Goal: Check status: Check status

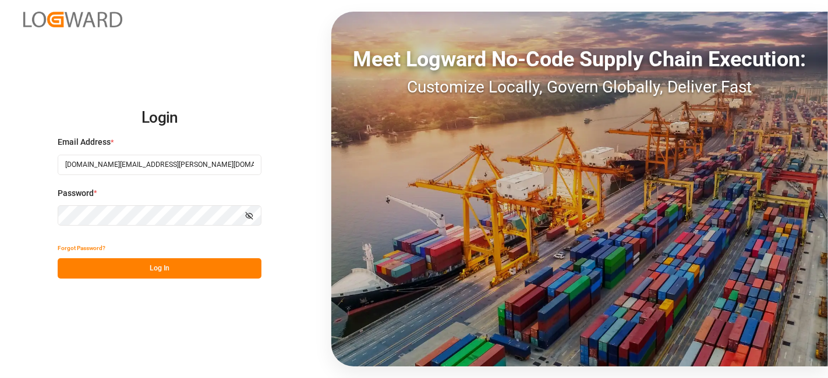
click at [154, 265] on button "Log In" at bounding box center [160, 268] width 204 height 20
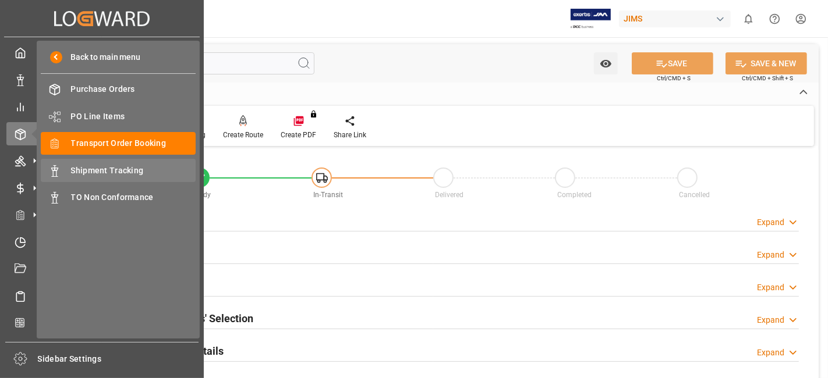
click at [137, 169] on span "Shipment Tracking" at bounding box center [133, 171] width 125 height 12
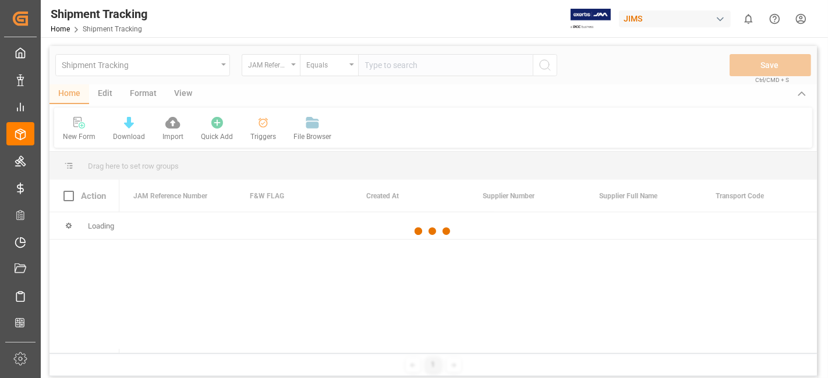
click at [387, 69] on div at bounding box center [432, 231] width 767 height 371
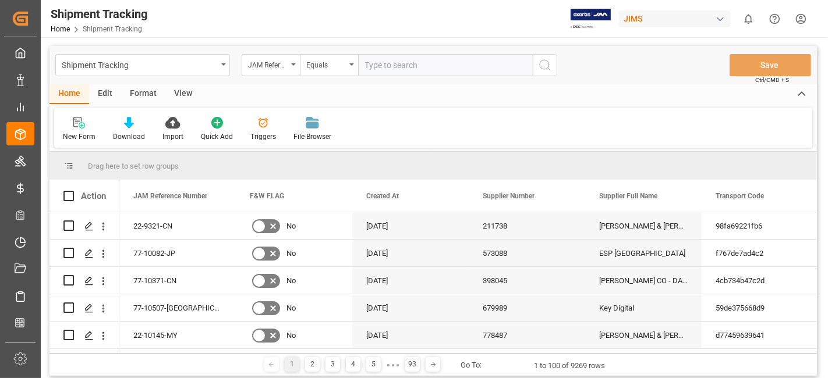
click at [387, 69] on input "text" at bounding box center [445, 65] width 175 height 22
paste input "77-9811-DE"
type input "77-9811-DE"
click at [542, 67] on icon "search button" at bounding box center [545, 65] width 14 height 14
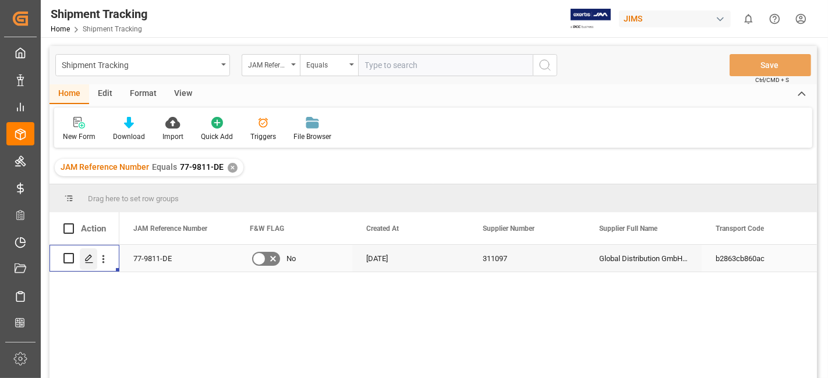
click at [81, 256] on div "Press SPACE to select this row." at bounding box center [88, 260] width 17 height 22
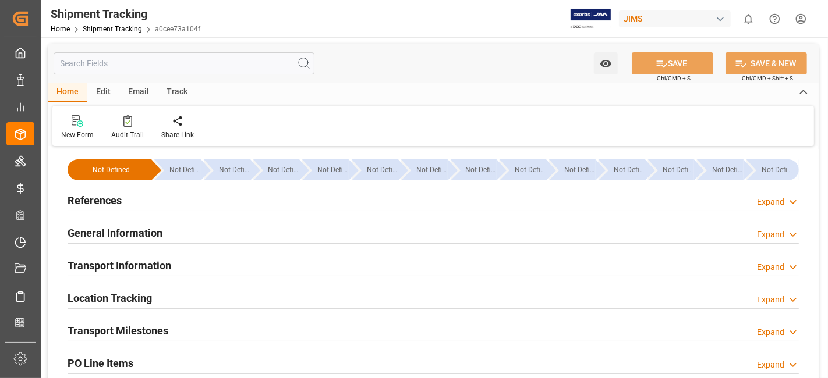
type input "[DATE] 00:00"
type input "[DATE] 14:56"
type input "[DATE] 22:30"
type input "[DATE] 23:18"
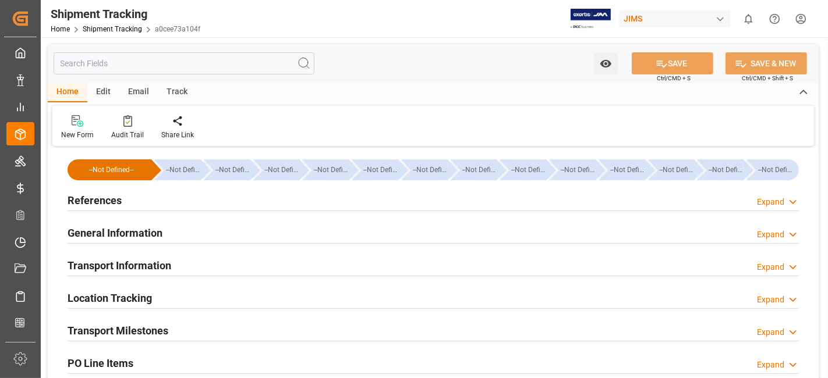
type input "[DATE]"
type input "[DATE] 11:25"
type input "[DATE] 09:46"
click at [168, 325] on h2 "Transport Milestones" at bounding box center [118, 331] width 101 height 16
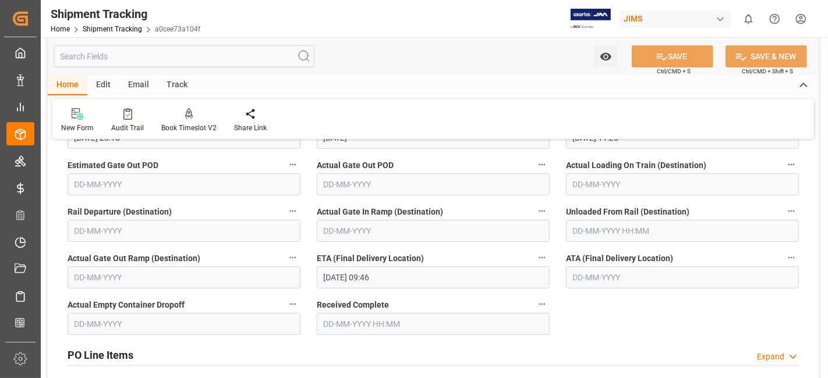
scroll to position [336, 0]
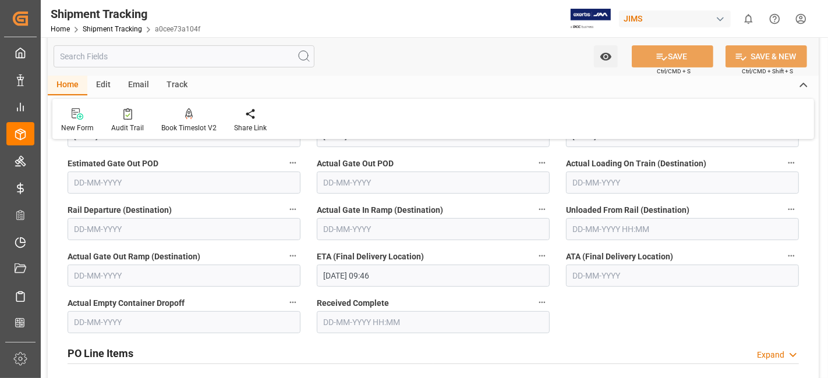
click at [674, 328] on div "--Not Defined-- --Not Defined-- --Not Defined-- --Not Defined-- --Not Defined--…" at bounding box center [433, 179] width 771 height 731
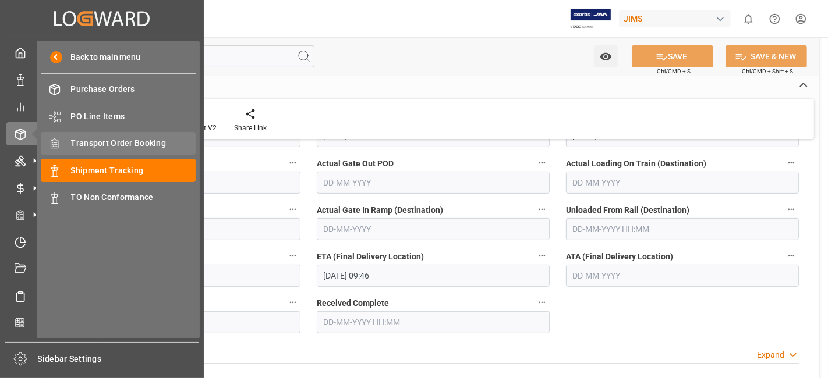
click at [154, 147] on span "Transport Order Booking" at bounding box center [133, 143] width 125 height 12
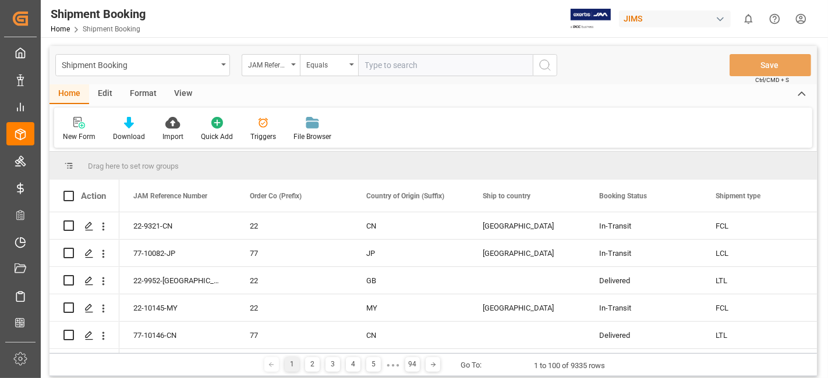
click at [377, 68] on input "text" at bounding box center [445, 65] width 175 height 22
type input "77-10345-CN"
click at [552, 70] on button "search button" at bounding box center [545, 65] width 24 height 22
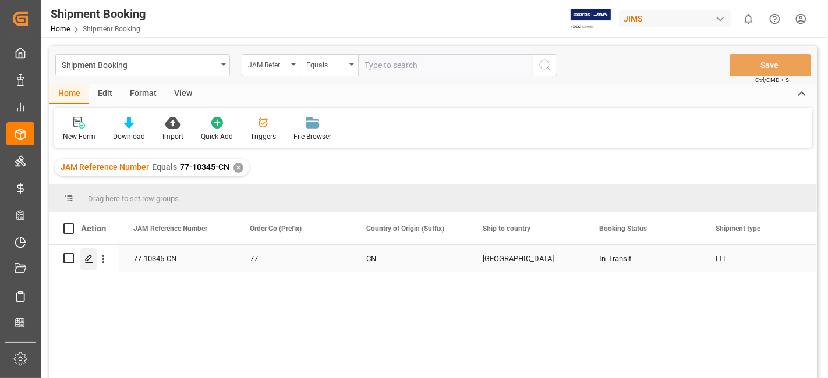
click at [93, 260] on icon "Press SPACE to select this row." at bounding box center [88, 258] width 9 height 9
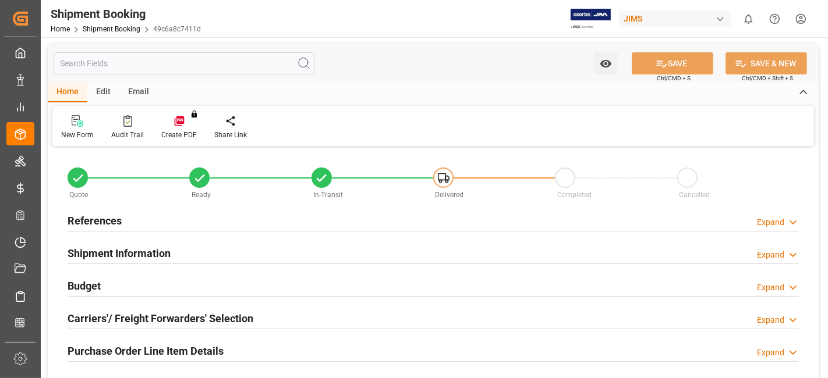
type input "5"
click at [158, 341] on div "Purchase Order Line Item Details" at bounding box center [146, 350] width 156 height 22
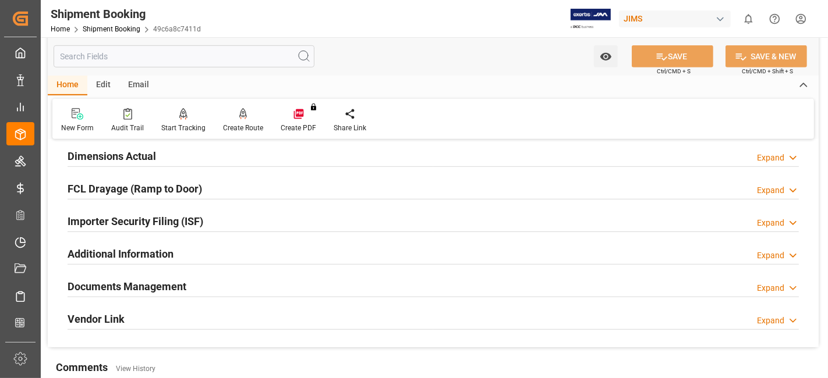
click at [156, 288] on h2 "Documents Management" at bounding box center [127, 287] width 119 height 16
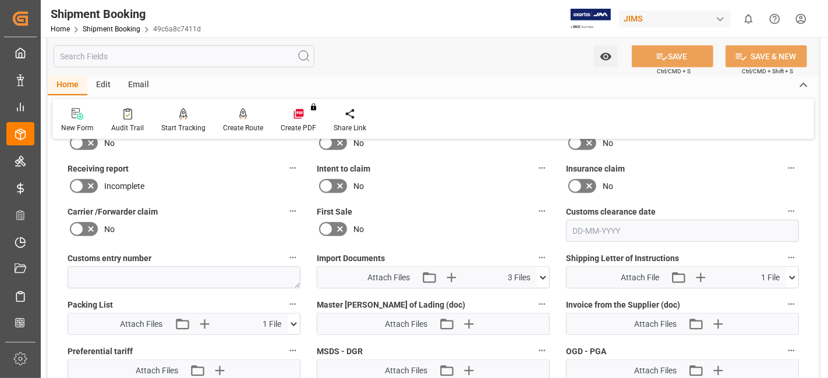
scroll to position [828, 0]
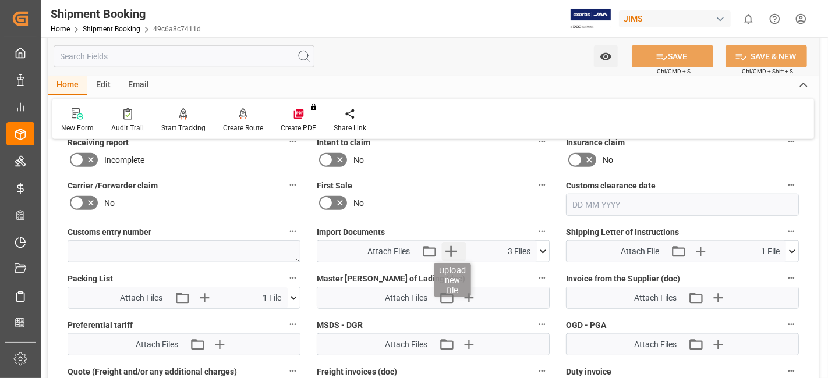
click at [451, 250] on icon "button" at bounding box center [451, 251] width 19 height 19
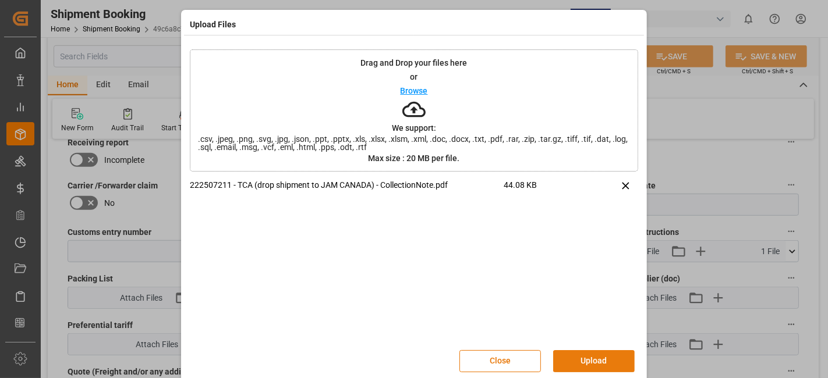
click at [575, 358] on button "Upload" at bounding box center [594, 361] width 82 height 22
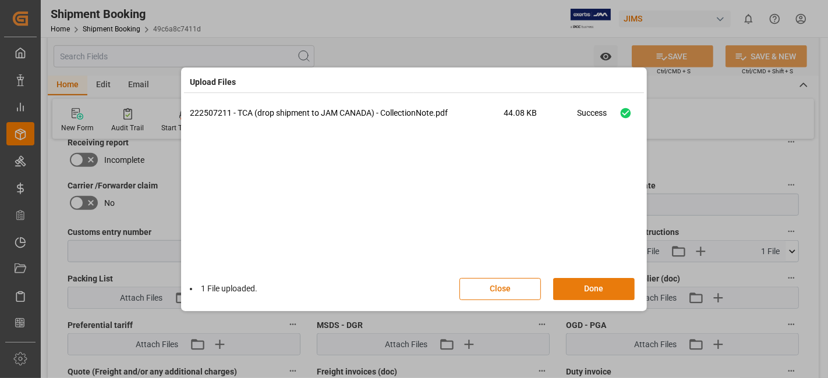
click at [578, 288] on button "Done" at bounding box center [594, 289] width 82 height 22
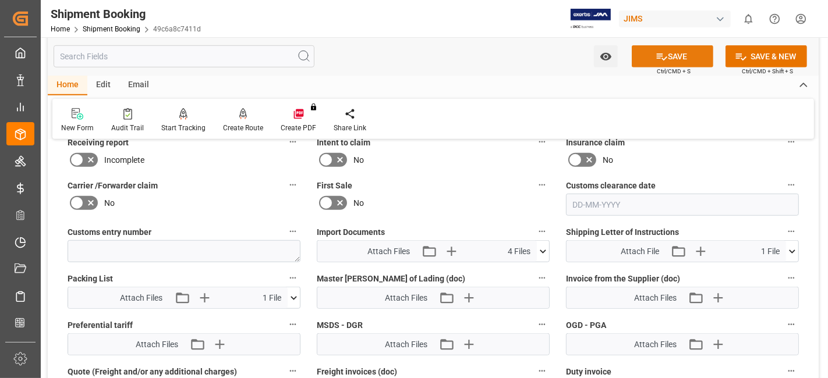
click at [642, 57] on button "SAVE" at bounding box center [673, 56] width 82 height 22
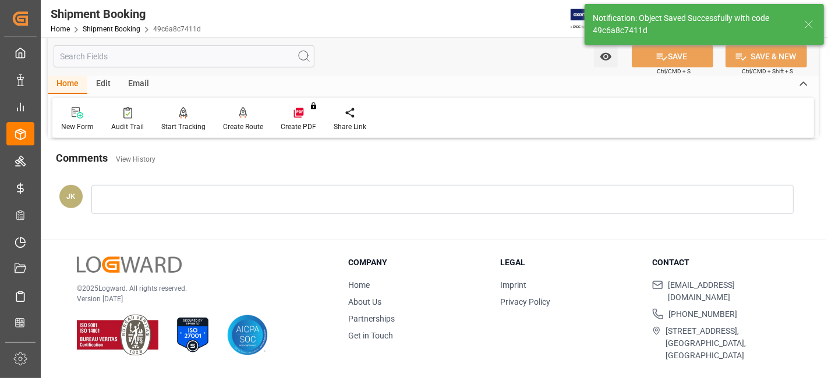
scroll to position [493, 0]
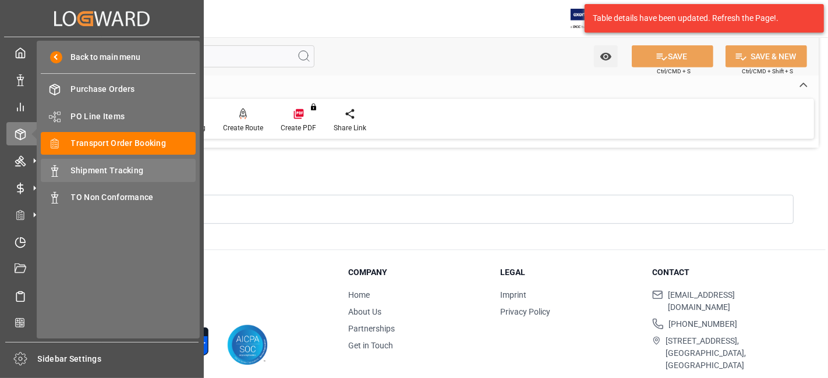
click at [136, 173] on span "Shipment Tracking" at bounding box center [133, 171] width 125 height 12
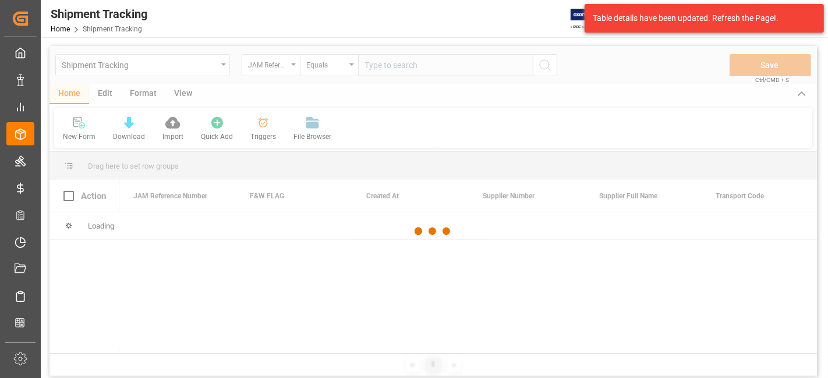
click at [402, 69] on div at bounding box center [432, 231] width 767 height 371
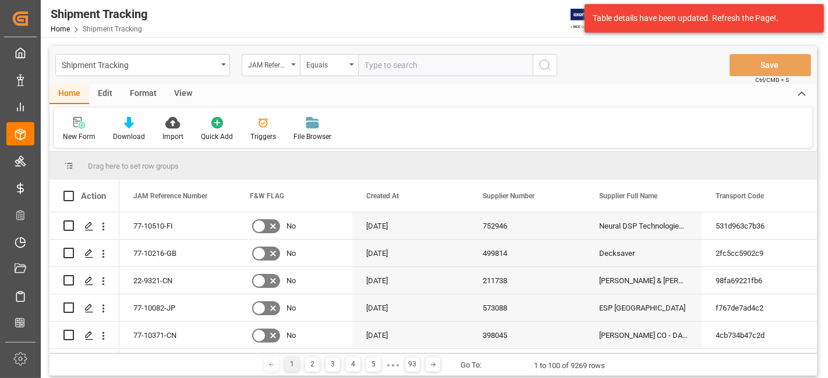
click at [425, 61] on input "text" at bounding box center [445, 65] width 175 height 22
paste input "77-9939-us"
type input "77-9939-us"
click at [544, 64] on icon "search button" at bounding box center [545, 65] width 14 height 14
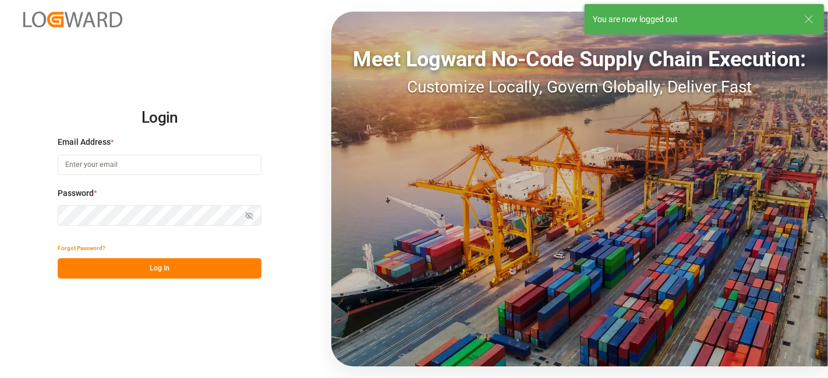
type input "[DOMAIN_NAME][EMAIL_ADDRESS][PERSON_NAME][DOMAIN_NAME]"
click at [203, 267] on button "Log In" at bounding box center [160, 268] width 204 height 20
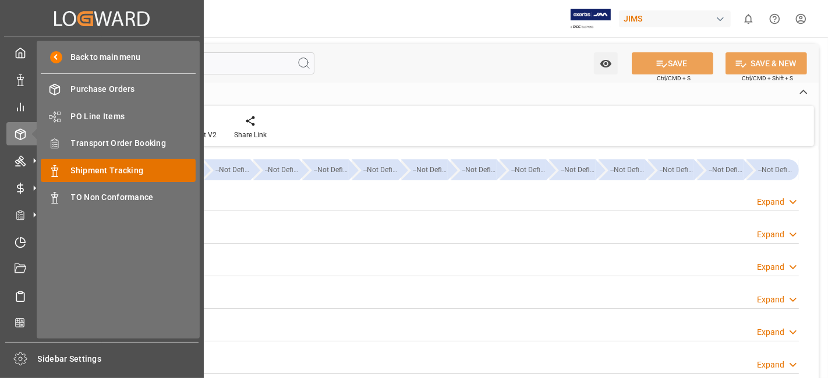
click at [118, 173] on span "Shipment Tracking" at bounding box center [133, 171] width 125 height 12
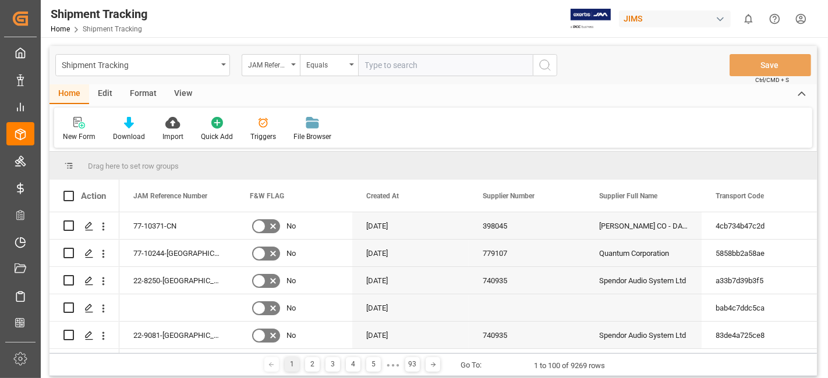
click at [382, 68] on input "text" at bounding box center [445, 65] width 175 height 22
type input "77-9811-DE"
click at [534, 65] on button "search button" at bounding box center [545, 65] width 24 height 22
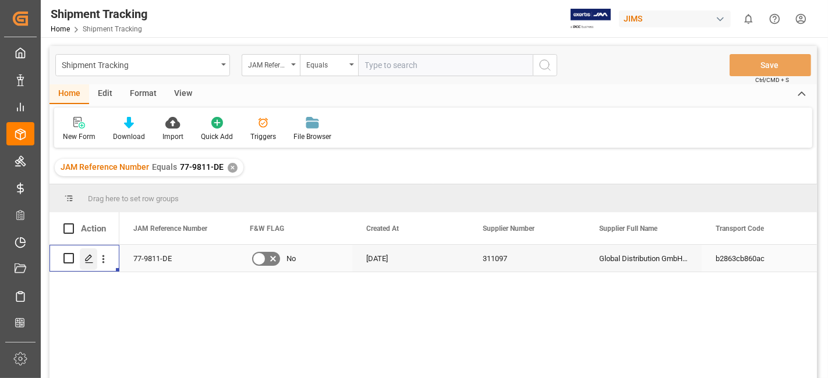
click at [88, 260] on polygon "Press SPACE to select this row." at bounding box center [89, 258] width 6 height 6
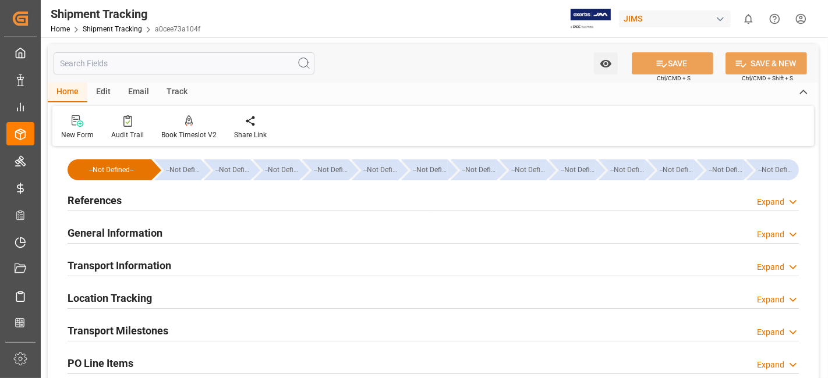
scroll to position [65, 0]
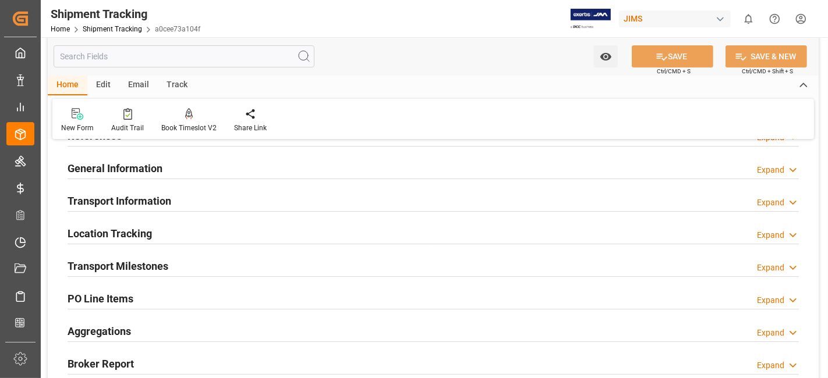
click at [113, 316] on div "Aggregations Expand" at bounding box center [432, 332] width 747 height 33
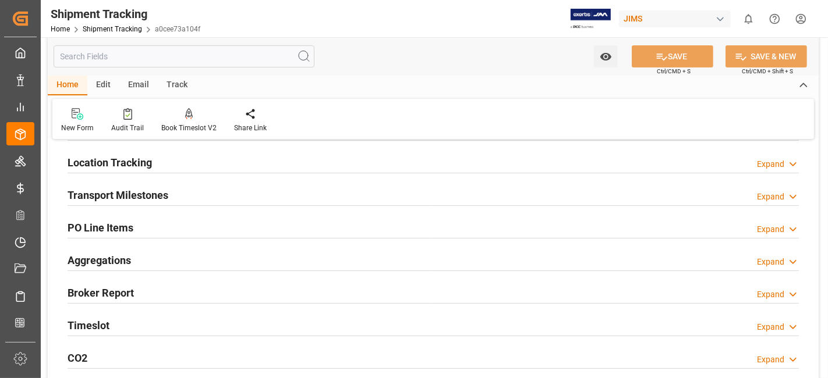
scroll to position [142, 0]
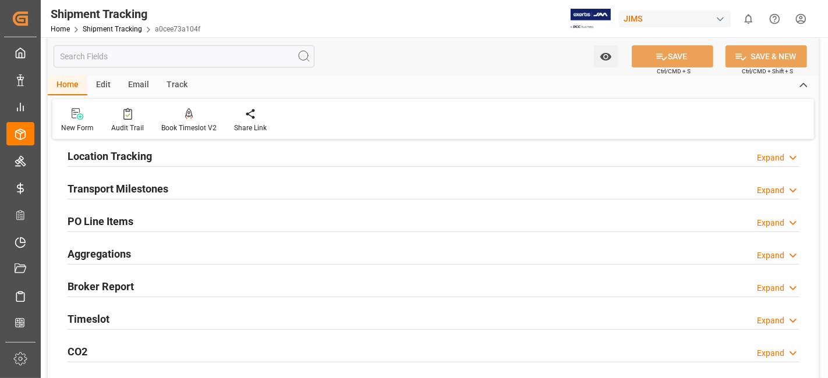
click at [106, 324] on h2 "Timeslot" at bounding box center [89, 319] width 42 height 16
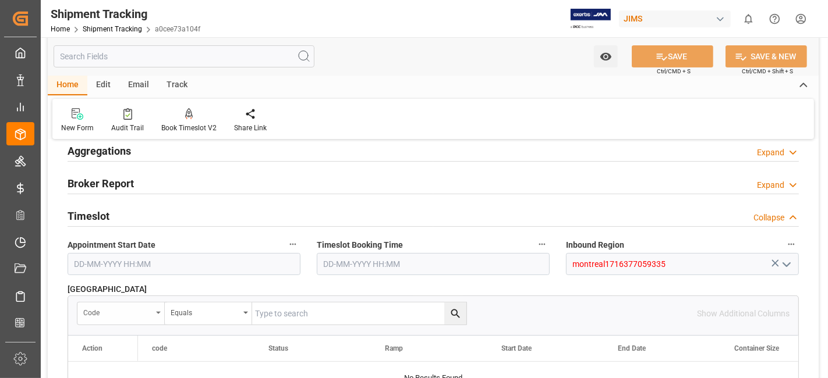
scroll to position [246, 0]
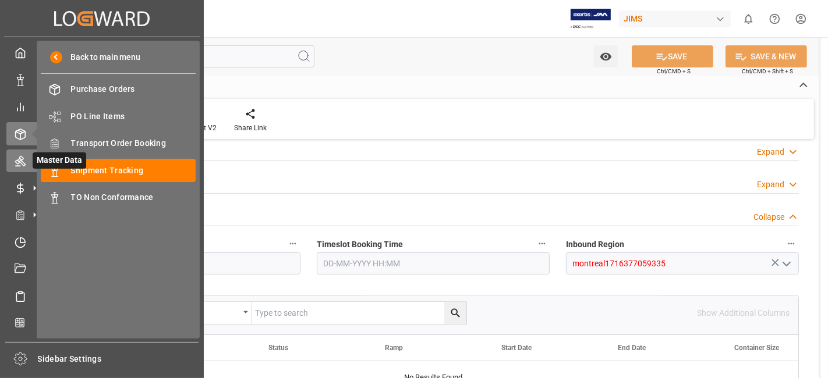
click at [23, 166] on icon at bounding box center [21, 161] width 12 height 12
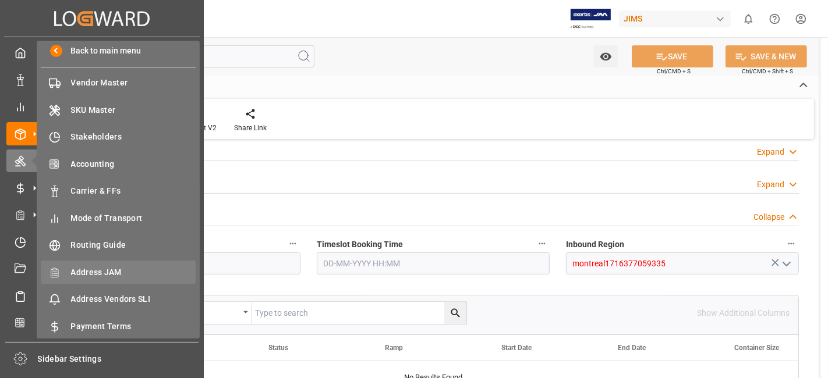
scroll to position [8, 0]
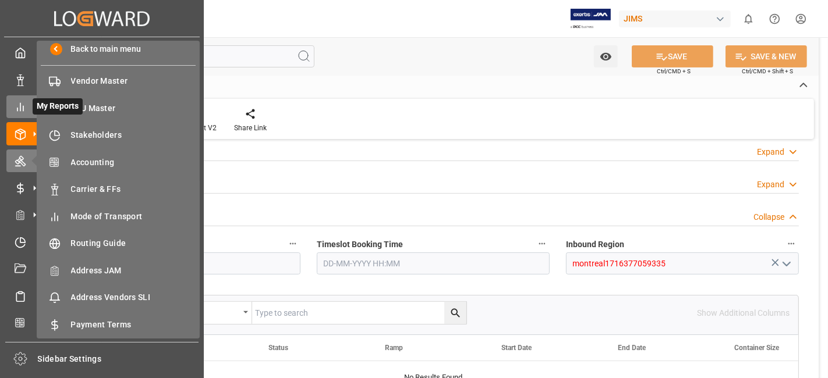
click at [21, 111] on icon at bounding box center [21, 107] width 12 height 12
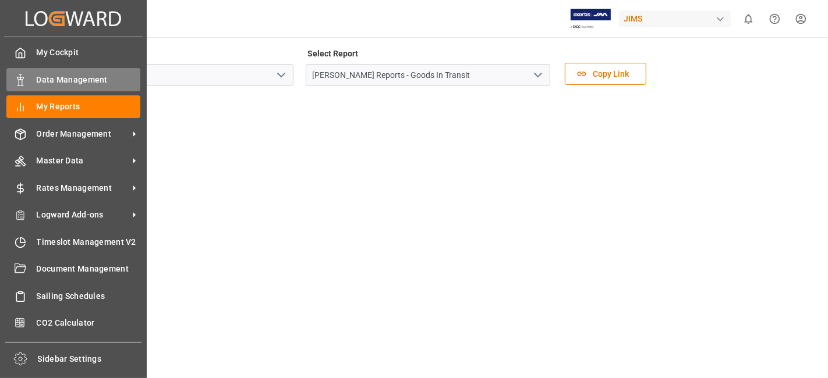
click at [70, 80] on span "Data Management" at bounding box center [89, 80] width 104 height 12
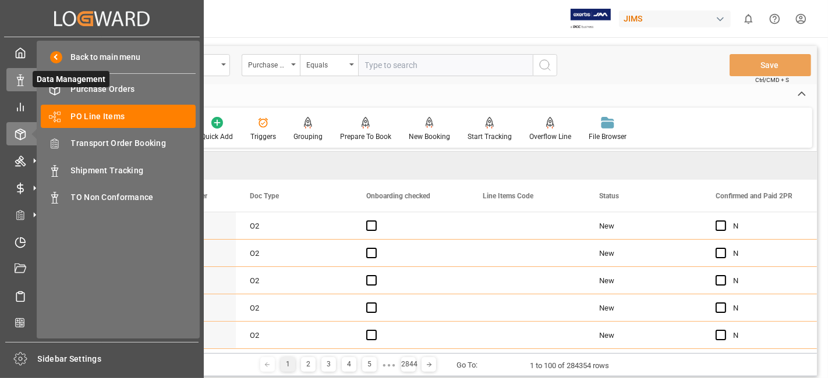
click at [22, 80] on icon at bounding box center [21, 81] width 12 height 12
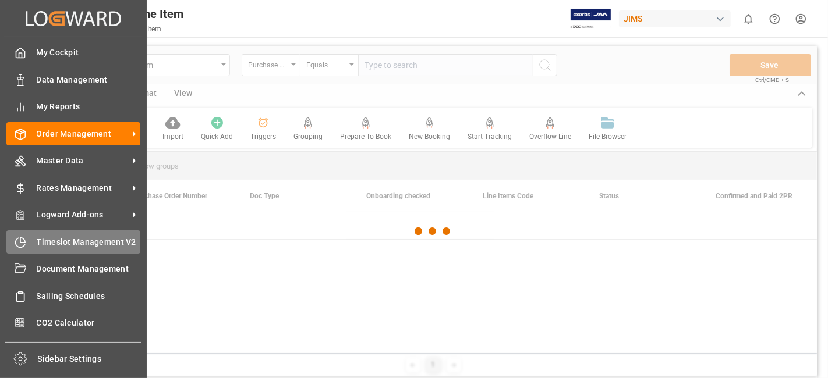
click at [76, 239] on span "Timeslot Management V2" at bounding box center [89, 242] width 104 height 12
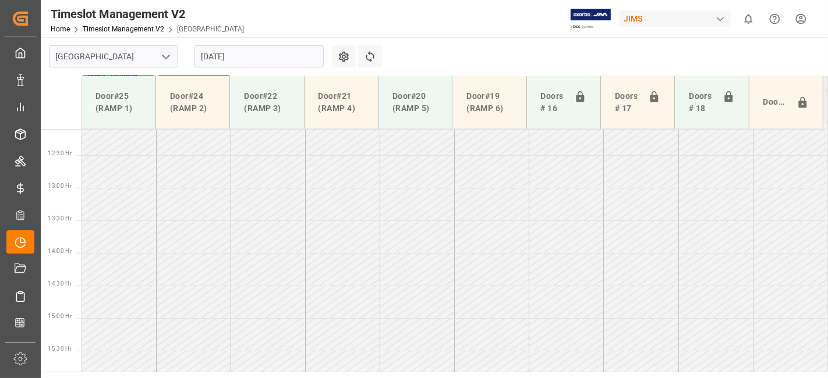
scroll to position [851, 0]
click at [257, 55] on input "[DATE]" at bounding box center [258, 56] width 129 height 22
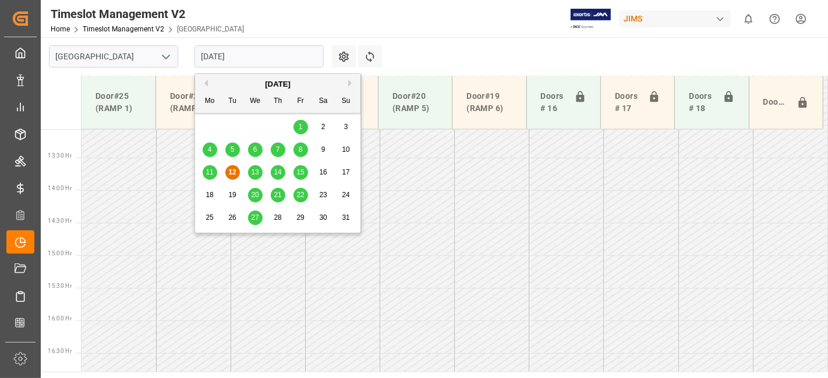
click at [300, 175] on span "15" at bounding box center [300, 172] width 8 height 8
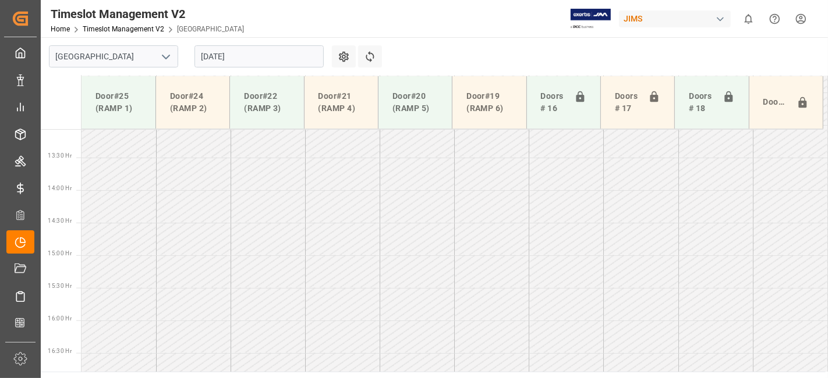
click at [194, 206] on td at bounding box center [193, 206] width 75 height 33
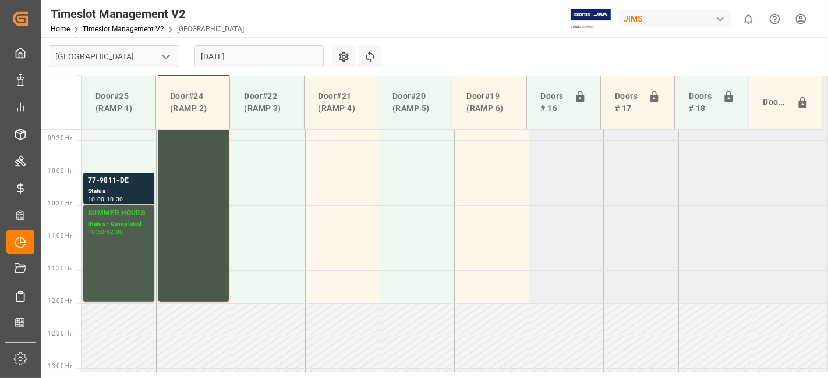
scroll to position [605, 0]
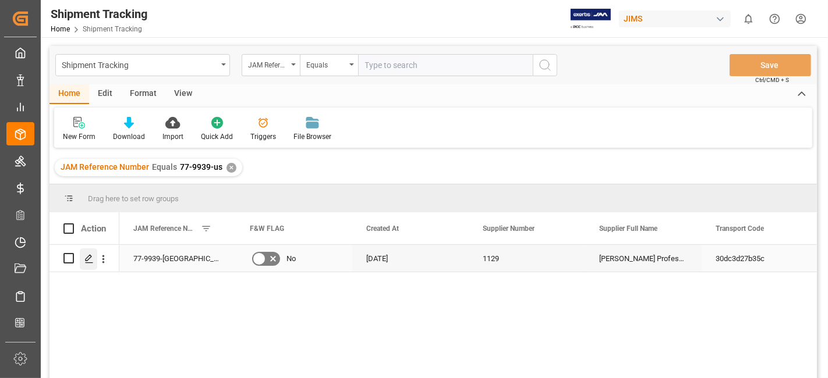
click at [93, 257] on div "Press SPACE to select this row." at bounding box center [88, 260] width 17 height 22
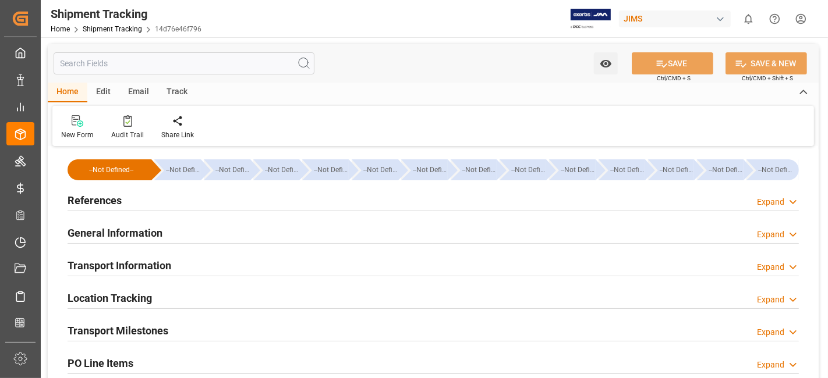
type input "30-07-2025 00:00"
type input "04-08-2025 00:00"
type input "[DATE] 00:00"
click at [154, 330] on h2 "Transport Milestones" at bounding box center [118, 331] width 101 height 16
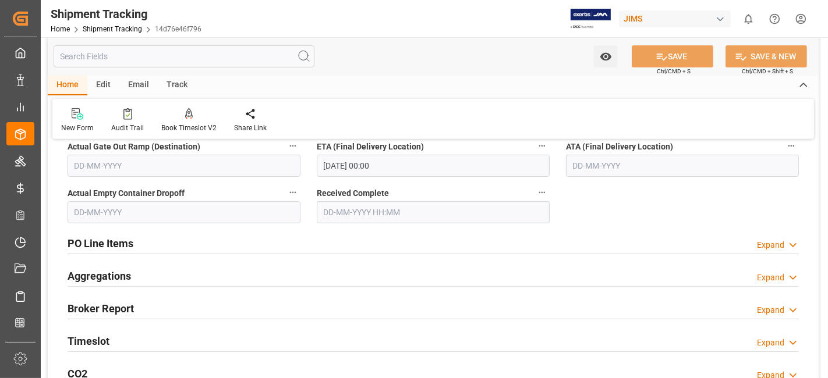
scroll to position [440, 0]
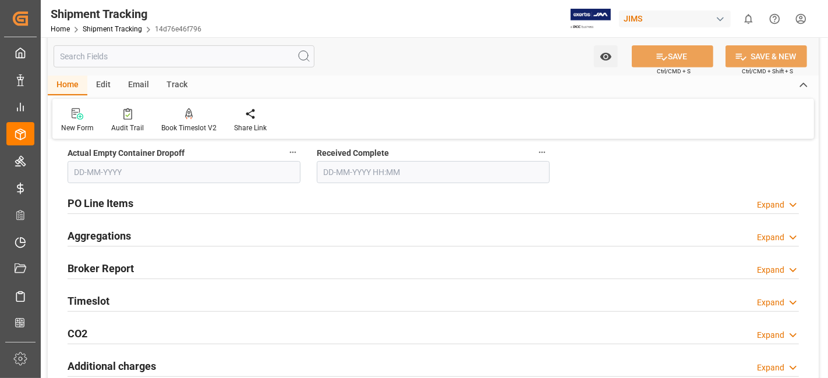
click at [103, 302] on h2 "Timeslot" at bounding box center [89, 301] width 42 height 16
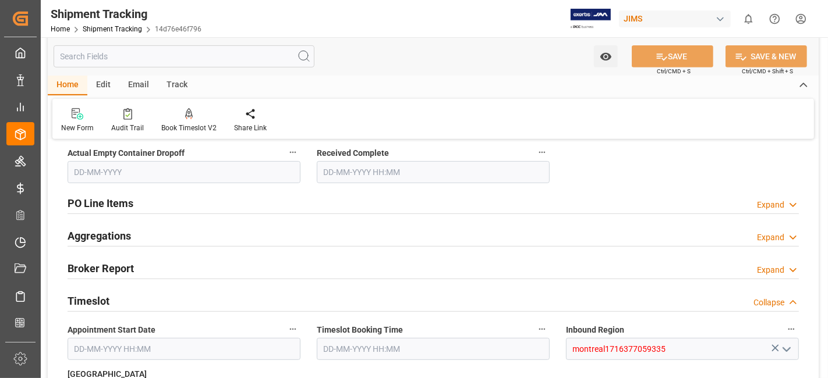
click at [391, 123] on div "New Form Audit Trail Book Timeslot V2 Book a Timeslot for the shipment Share Li…" at bounding box center [432, 119] width 761 height 40
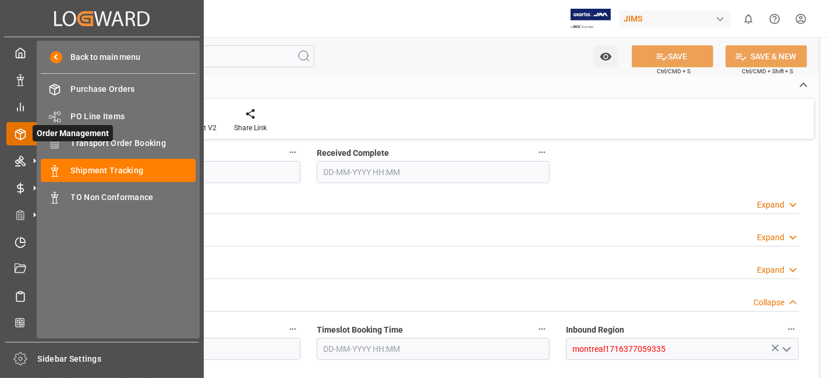
click at [20, 134] on line at bounding box center [20, 137] width 0 height 6
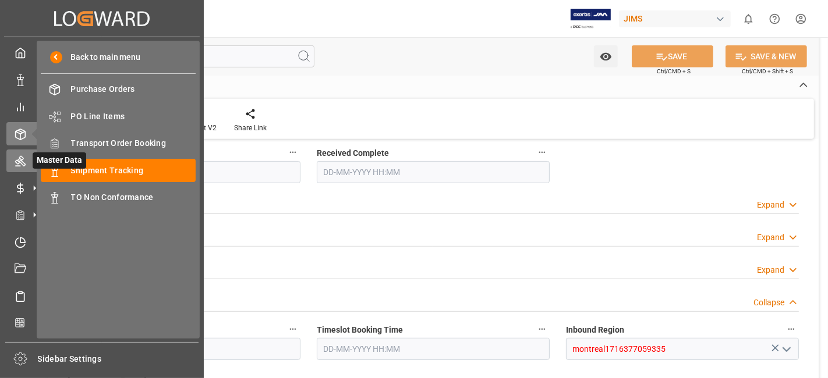
click at [25, 160] on icon at bounding box center [21, 161] width 12 height 12
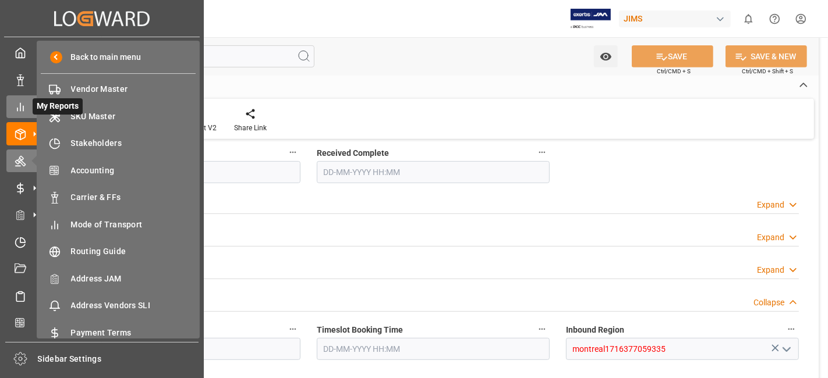
click at [24, 107] on icon at bounding box center [21, 107] width 12 height 12
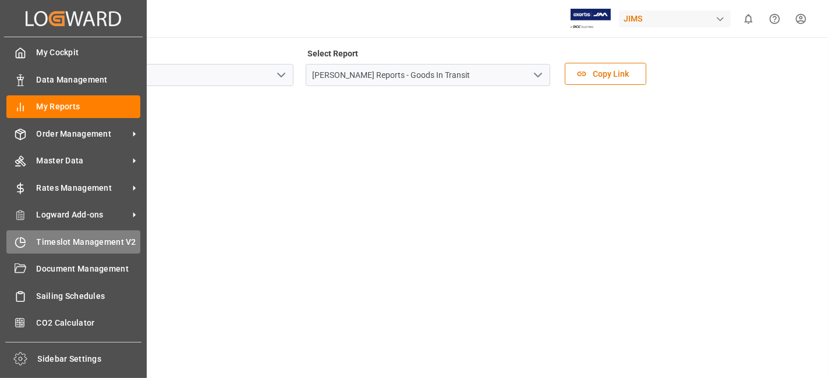
click at [86, 238] on span "Timeslot Management V2" at bounding box center [89, 242] width 104 height 12
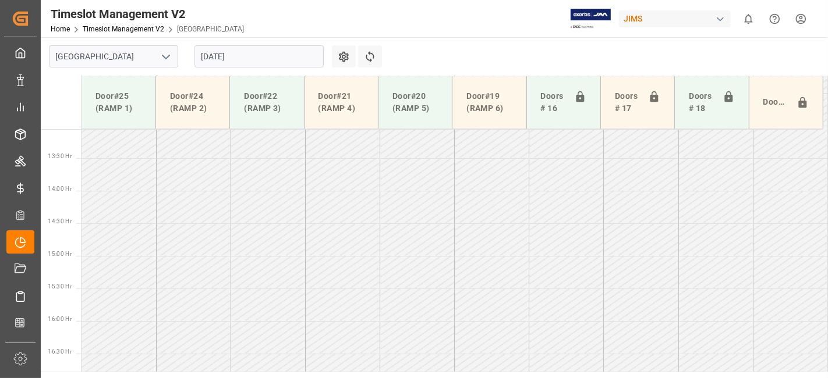
scroll to position [851, 0]
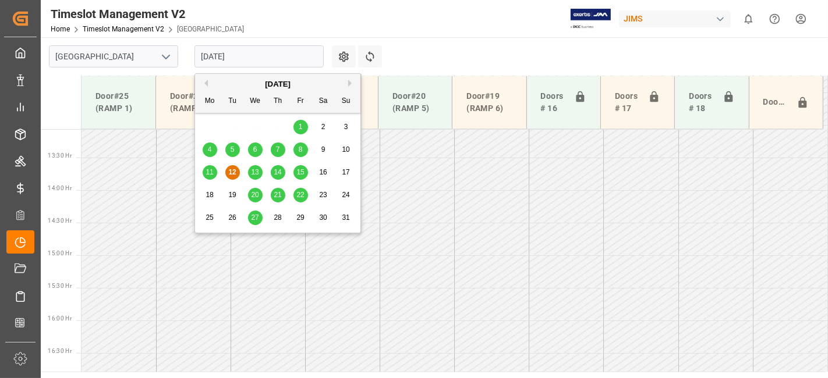
click at [313, 59] on input "[DATE]" at bounding box center [258, 56] width 129 height 22
click at [251, 175] on span "13" at bounding box center [255, 172] width 8 height 8
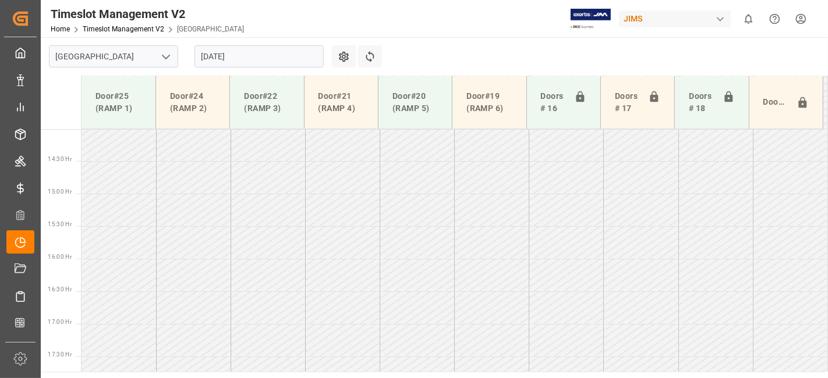
scroll to position [916, 0]
click at [141, 208] on td at bounding box center [119, 206] width 75 height 33
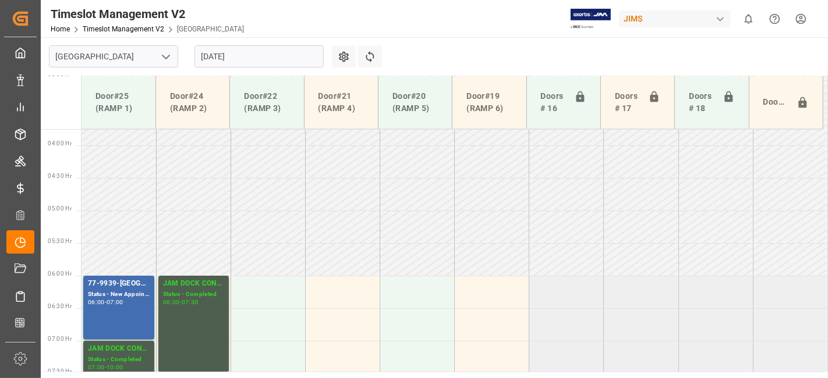
scroll to position [218, 0]
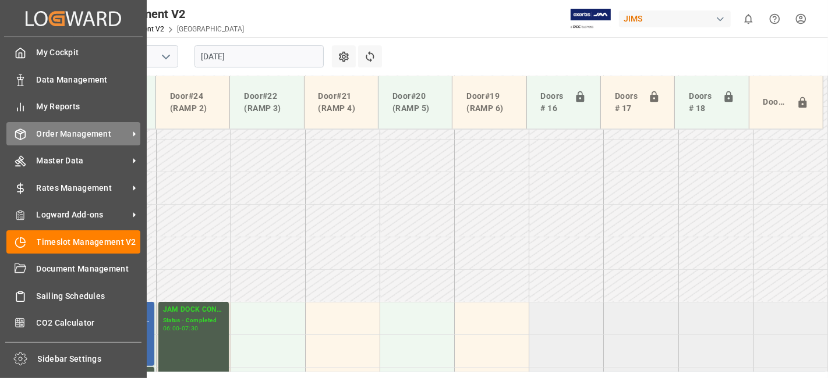
click at [61, 130] on span "Order Management" at bounding box center [83, 134] width 92 height 12
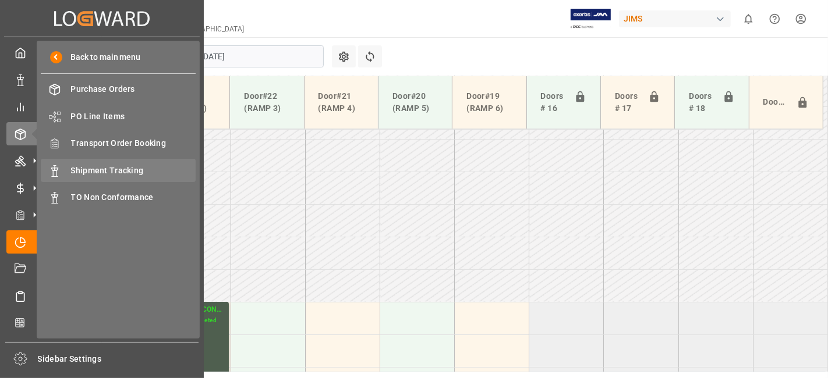
click at [119, 169] on span "Shipment Tracking" at bounding box center [133, 171] width 125 height 12
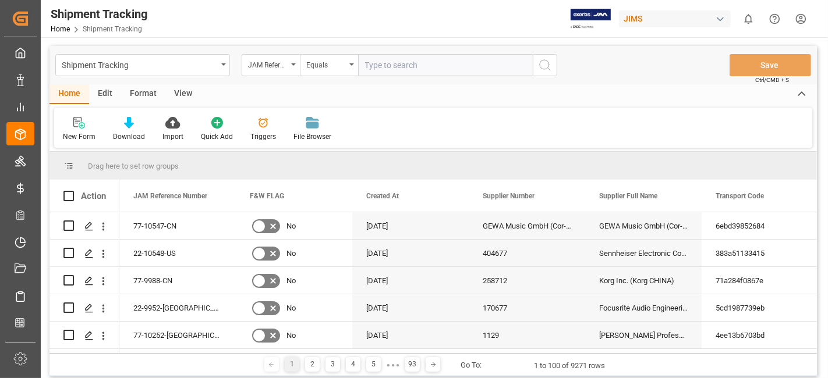
click at [388, 66] on input "text" at bounding box center [445, 65] width 175 height 22
paste input "77-9939-US"
type input "77-9939-US"
click at [554, 66] on button "search button" at bounding box center [545, 65] width 24 height 22
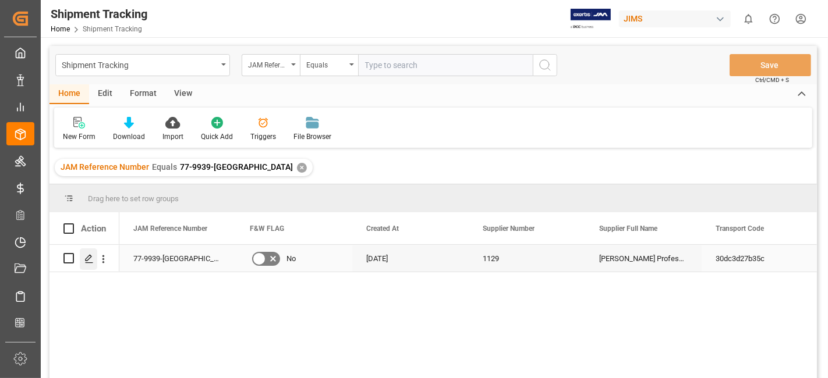
click at [84, 259] on icon "Press SPACE to select this row." at bounding box center [88, 258] width 9 height 9
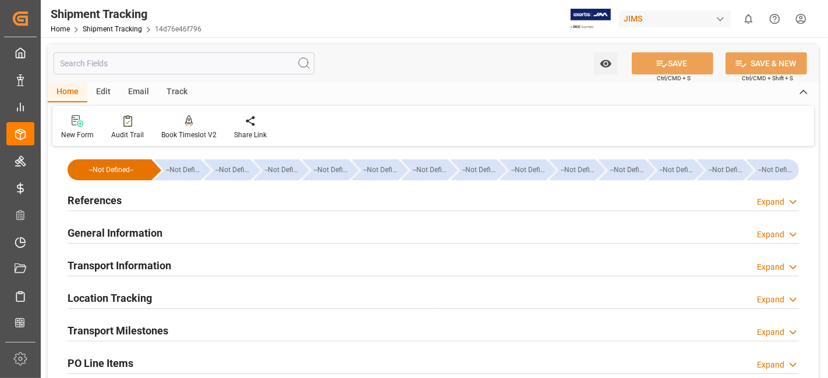
type input "30-07-2025 00:00"
type input "04-08-2025 00:00"
type input "[DATE] 00:00"
click at [182, 334] on div "Transport Milestones Expand" at bounding box center [433, 330] width 731 height 22
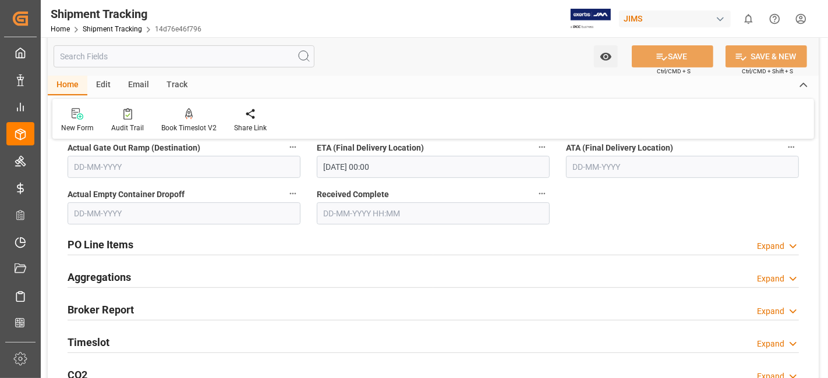
scroll to position [414, 0]
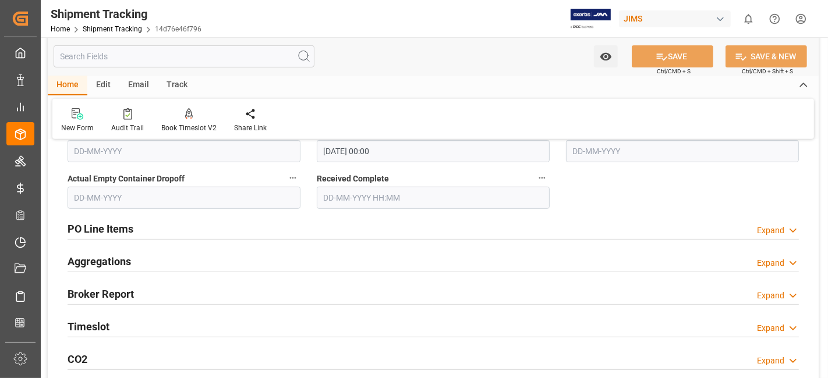
click at [100, 325] on h2 "Timeslot" at bounding box center [89, 327] width 42 height 16
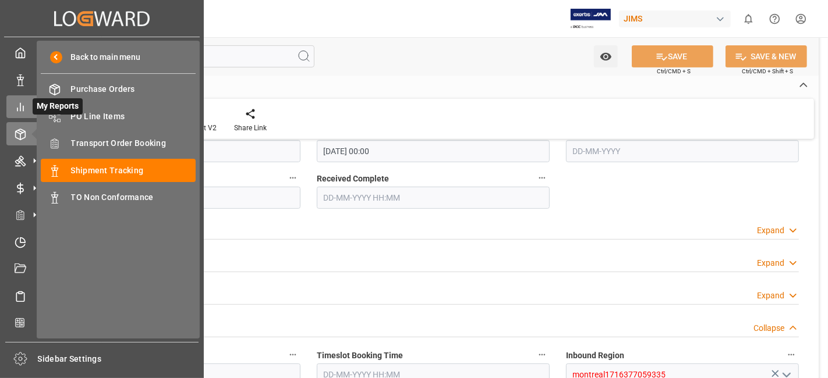
click at [27, 110] on div "My Reports My Reports" at bounding box center [101, 106] width 191 height 23
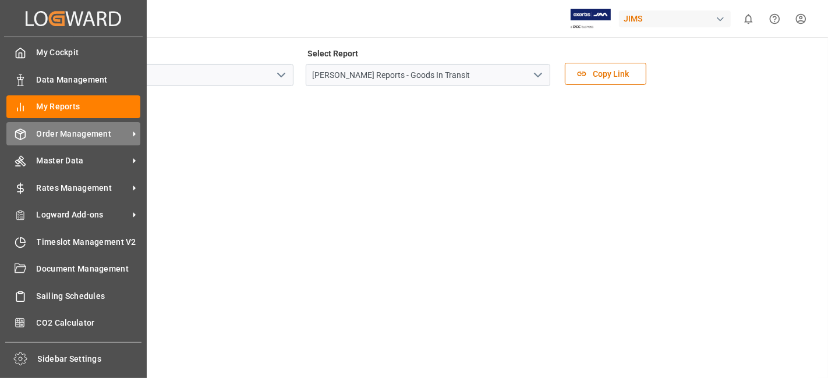
click at [74, 130] on span "Order Management" at bounding box center [83, 134] width 92 height 12
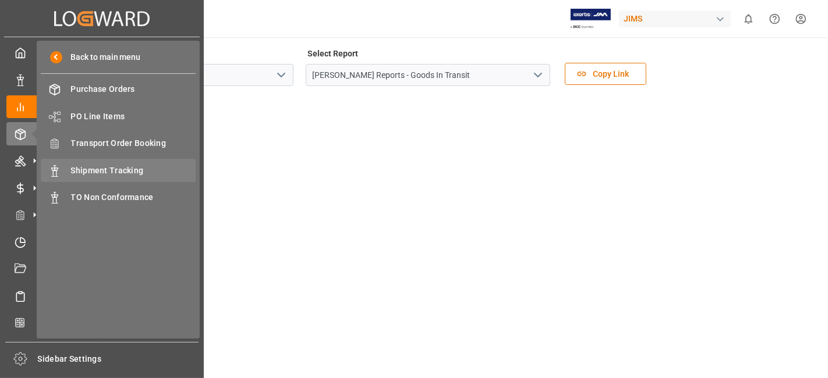
click at [137, 169] on span "Shipment Tracking" at bounding box center [133, 171] width 125 height 12
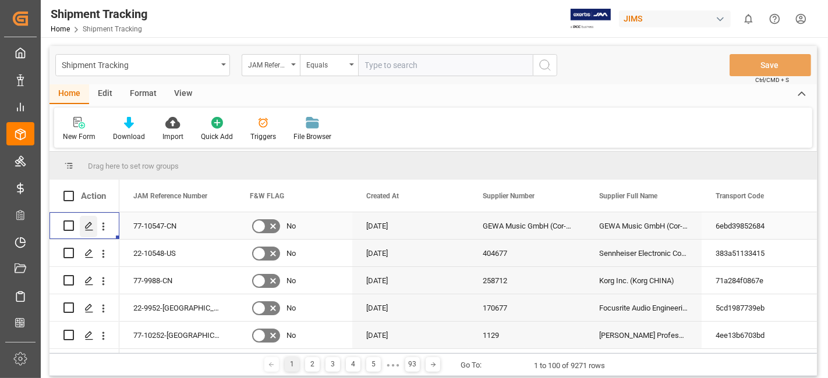
click at [87, 230] on line "Press SPACE to select this row." at bounding box center [89, 230] width 7 height 0
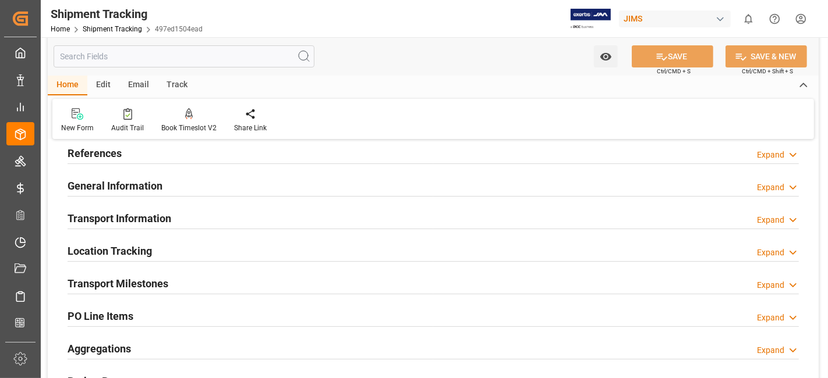
scroll to position [65, 0]
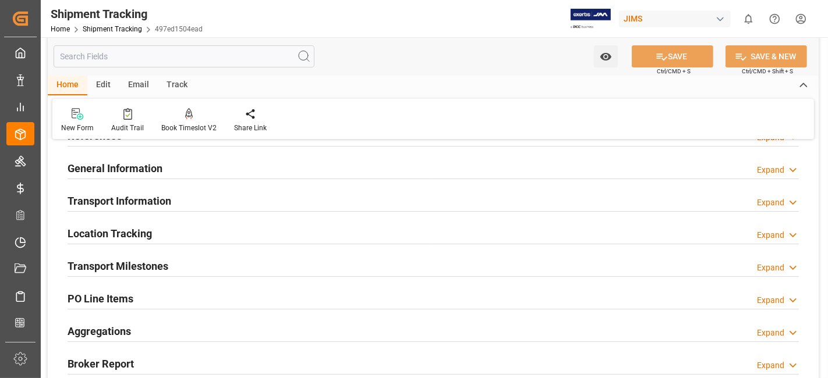
click at [123, 320] on div "Aggregations" at bounding box center [99, 331] width 63 height 22
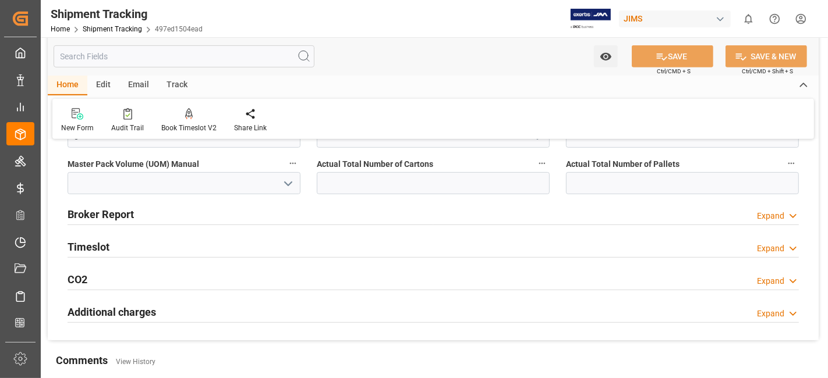
scroll to position [504, 0]
